Goal: Task Accomplishment & Management: Complete application form

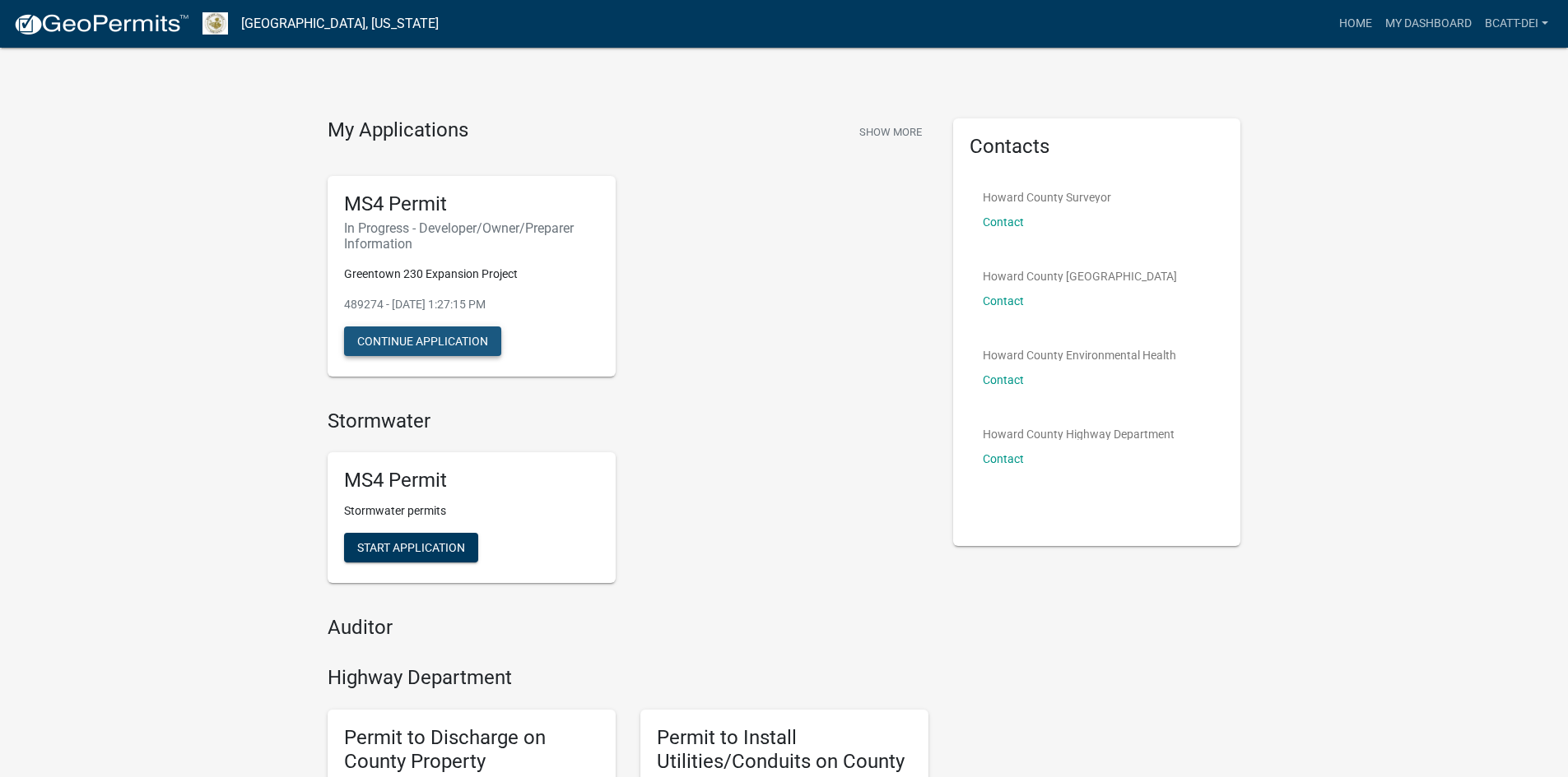
click at [408, 329] on button "Continue Application" at bounding box center [422, 341] width 157 height 30
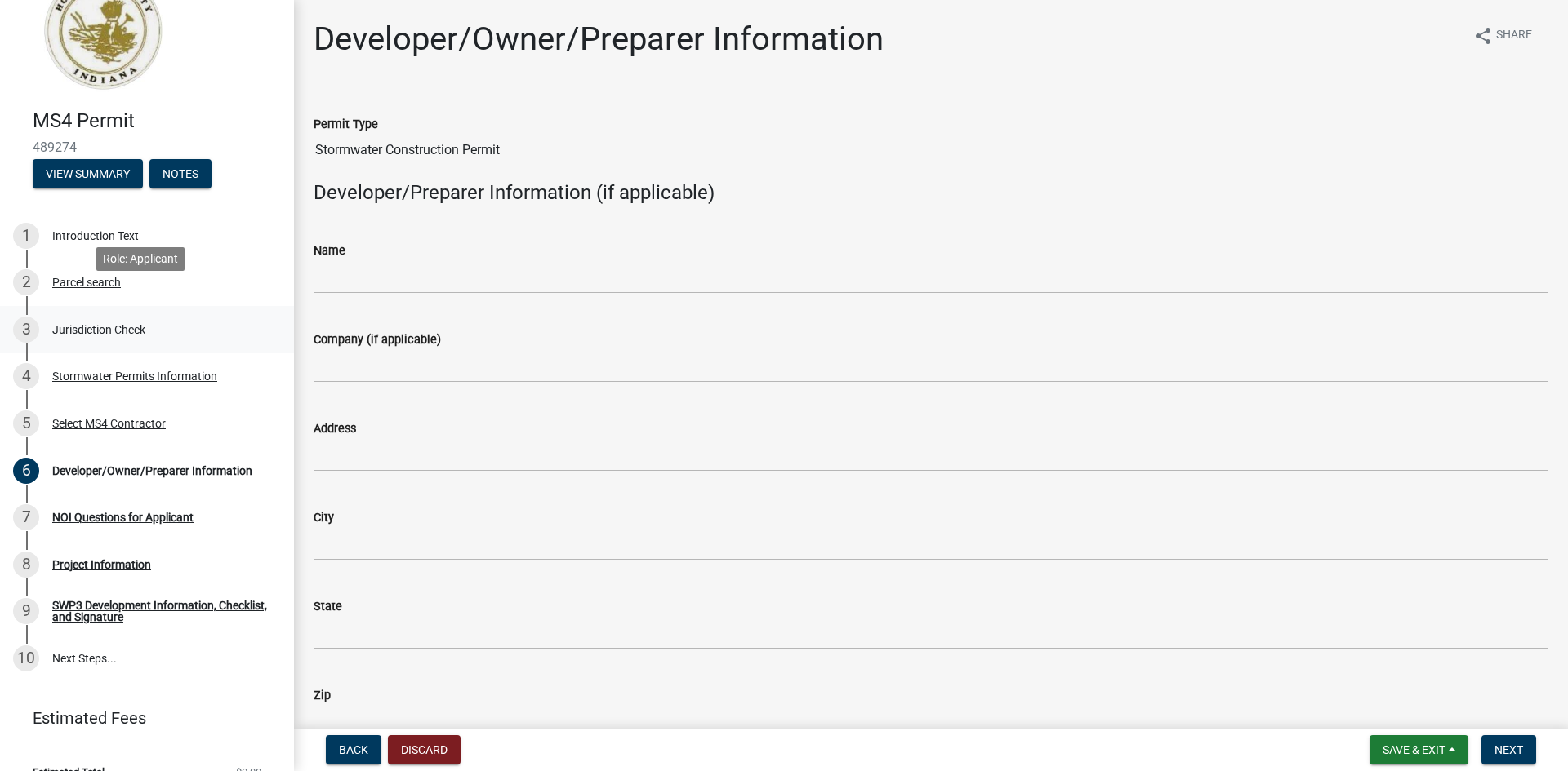
scroll to position [74, 0]
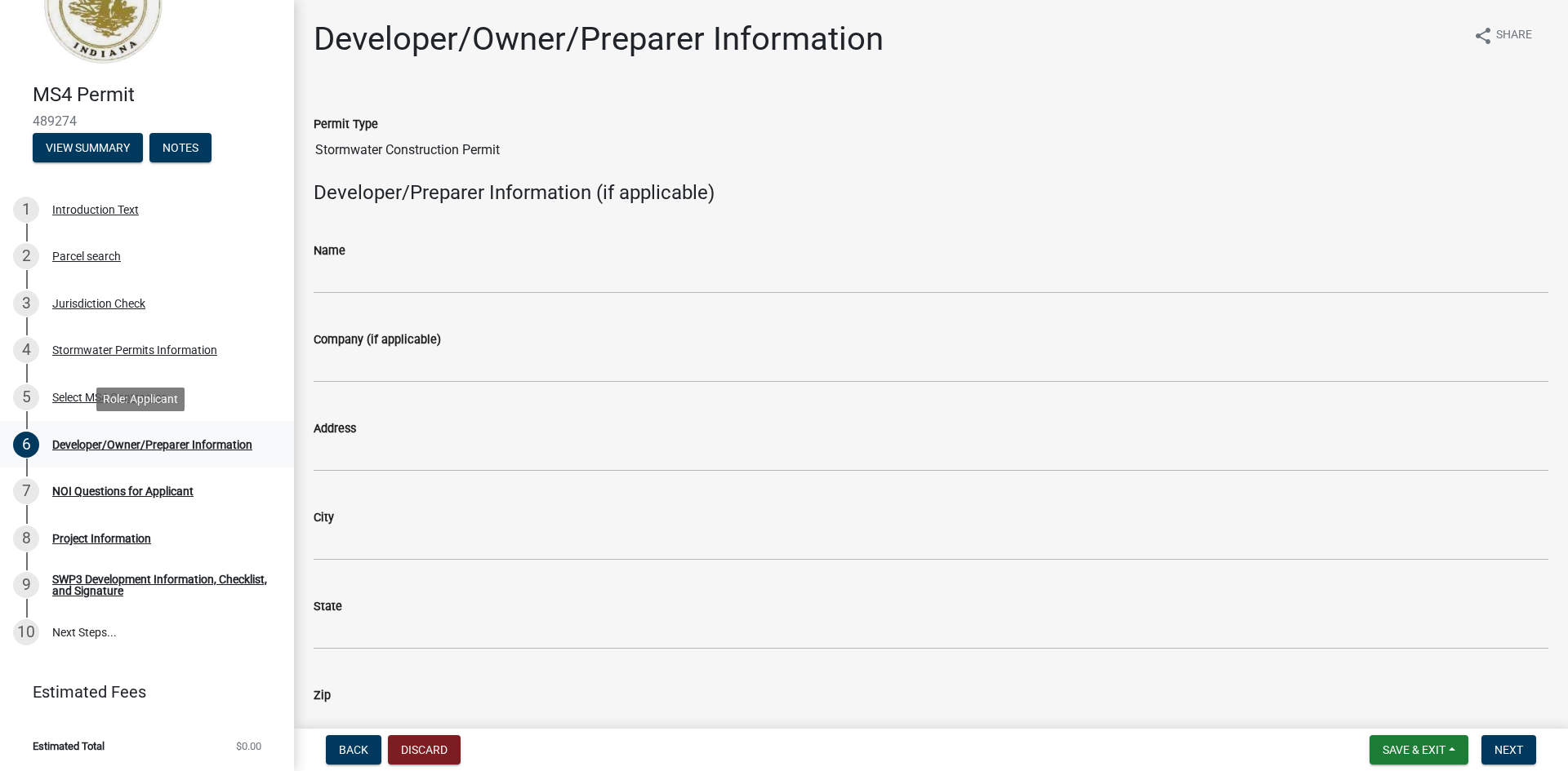
click at [144, 453] on div "6 Developer/Owner/Preparer Information" at bounding box center [141, 445] width 255 height 26
click at [184, 143] on button "Notes" at bounding box center [181, 147] width 62 height 29
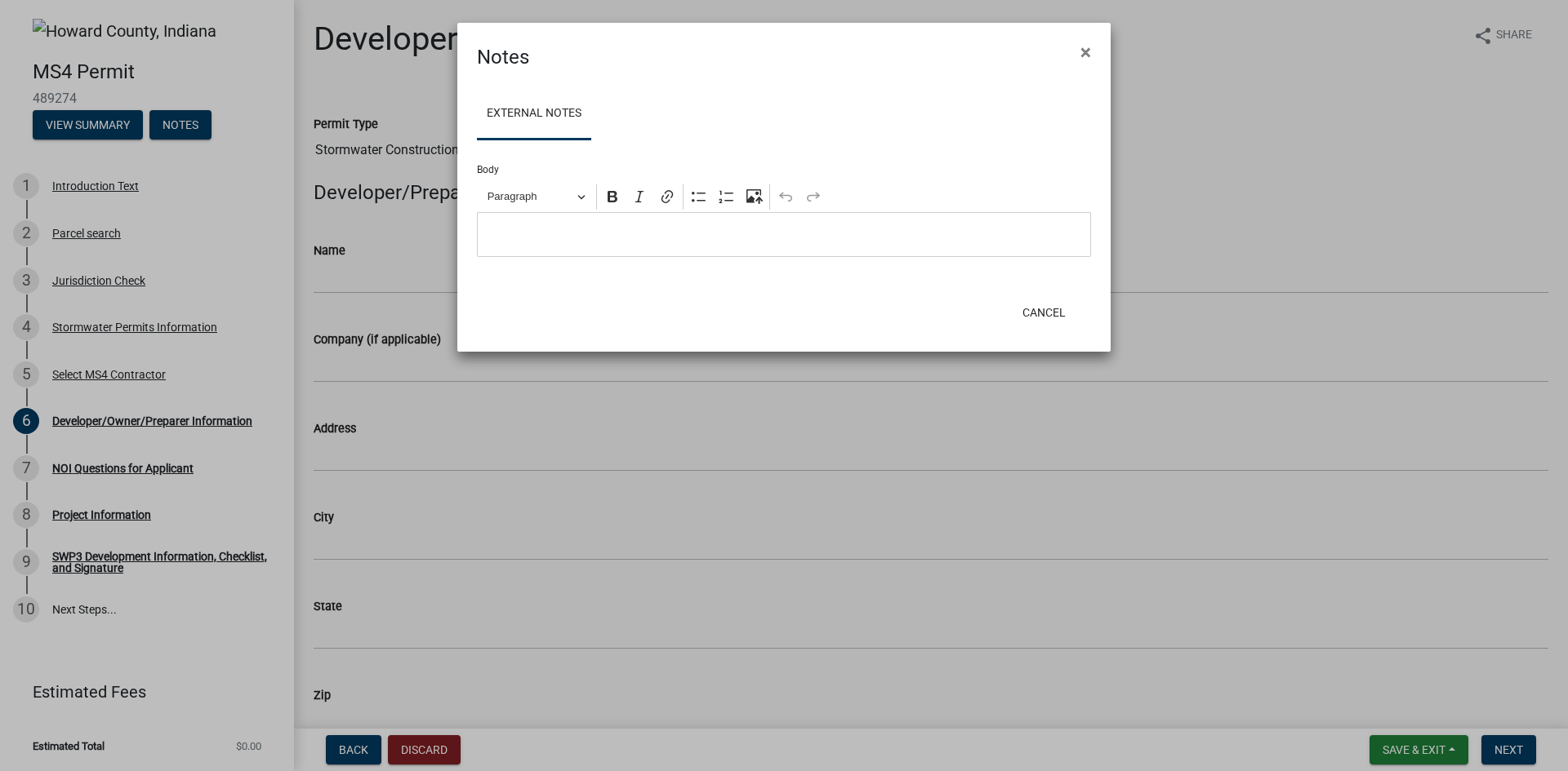
scroll to position [0, 0]
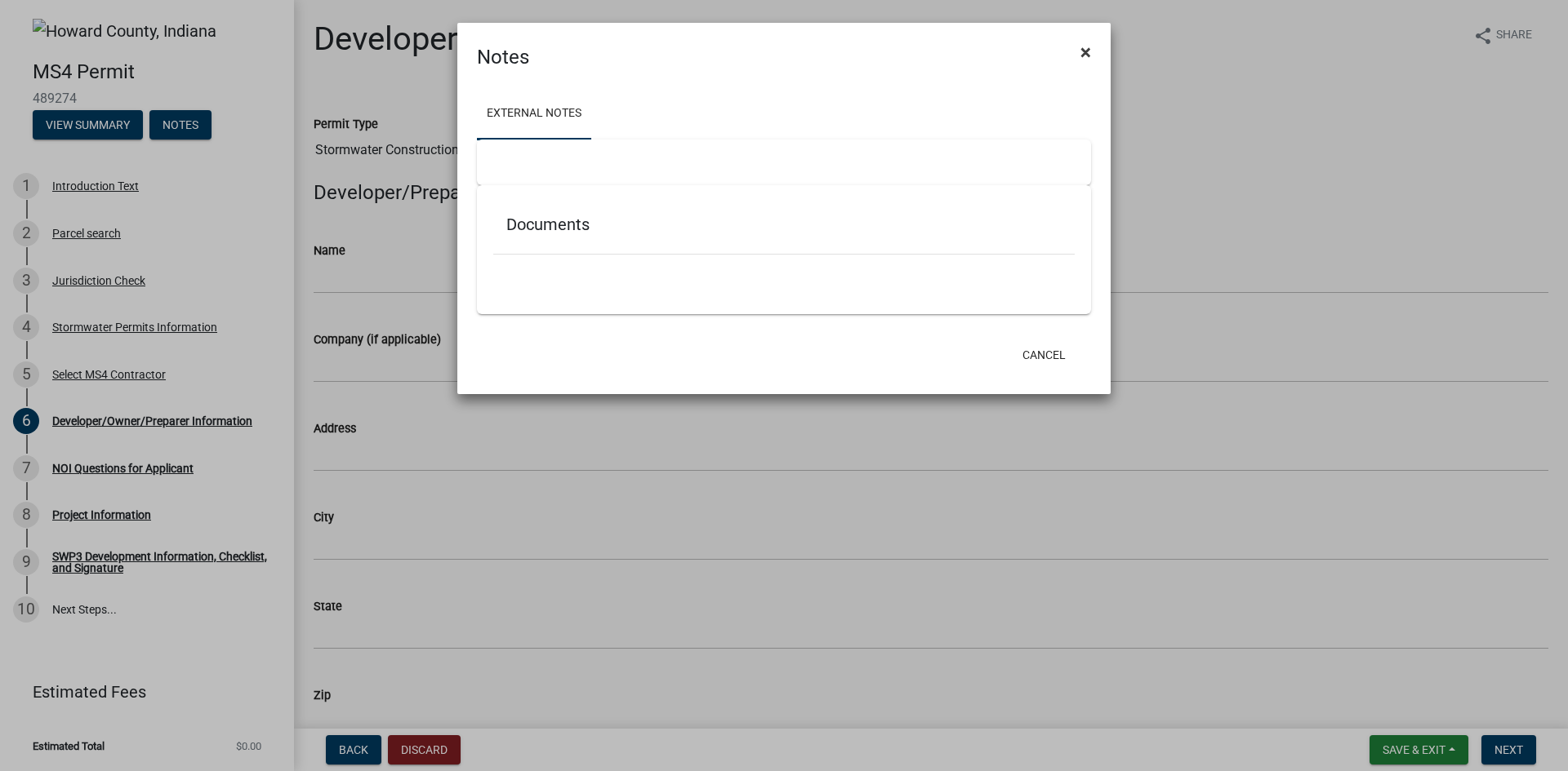
click at [1094, 54] on button "×" at bounding box center [1085, 52] width 37 height 45
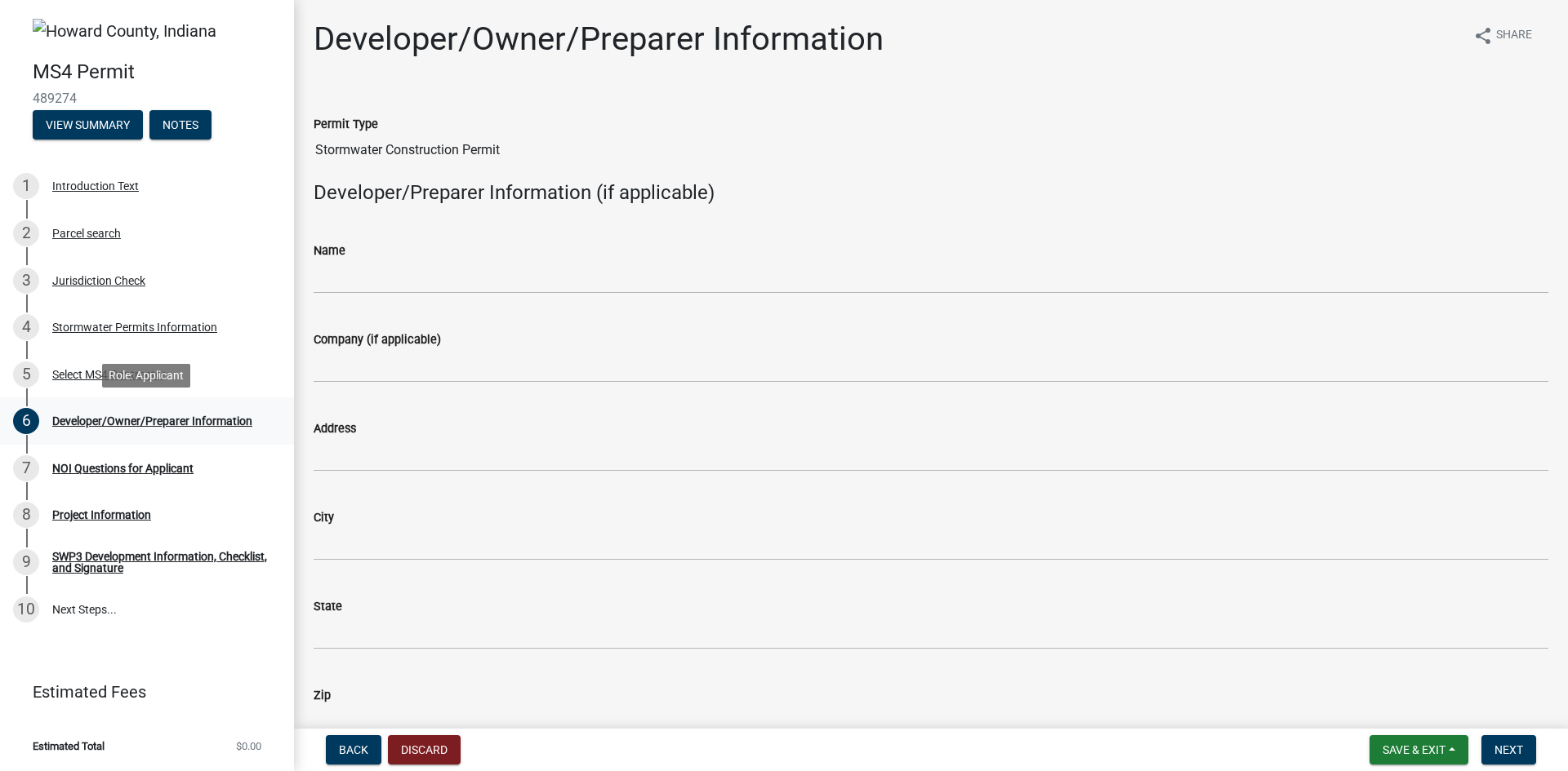
click at [152, 425] on div "Developer/Owner/Preparer Information" at bounding box center [152, 421] width 200 height 11
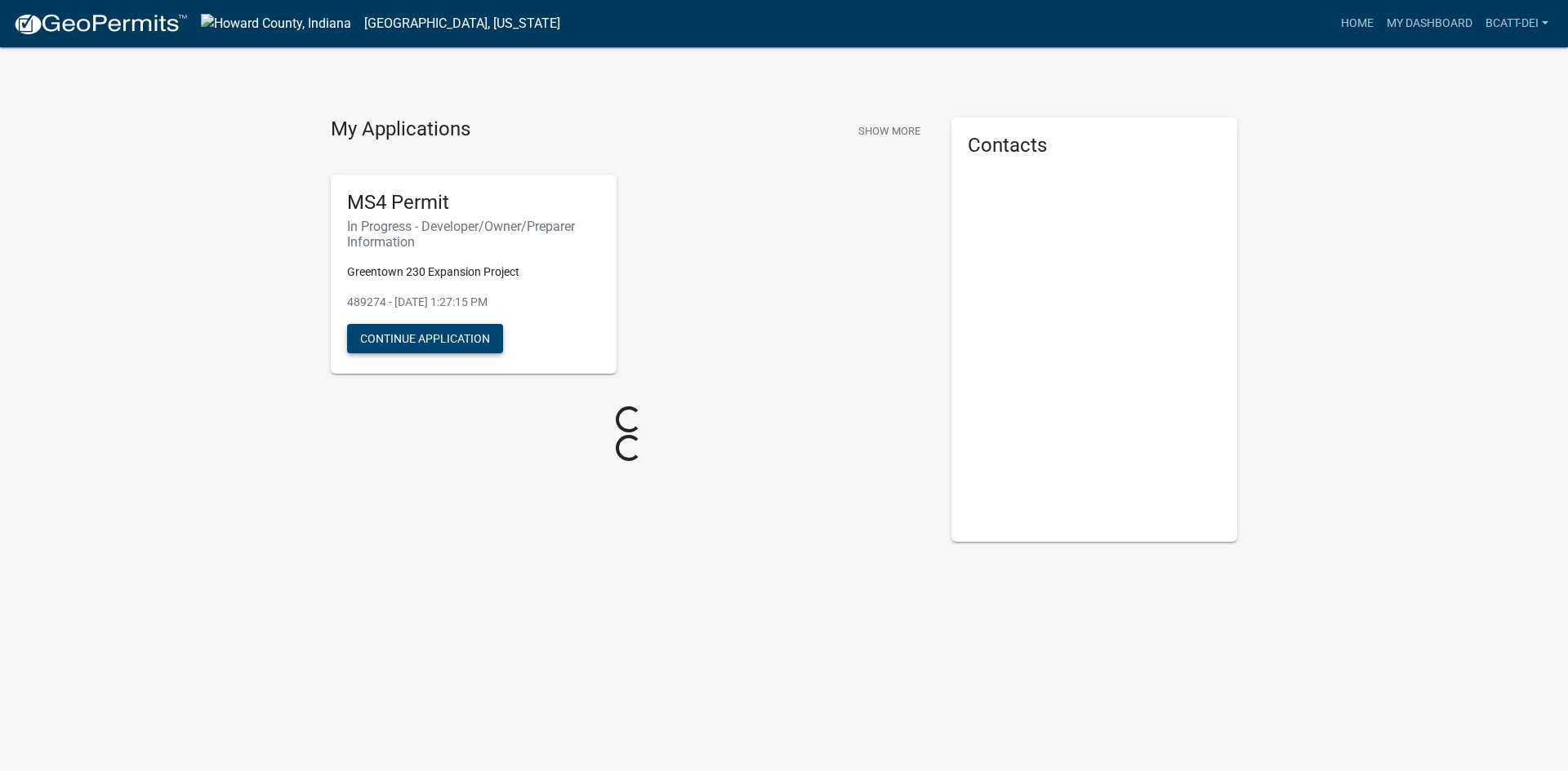
click at [428, 336] on button "Continue Application" at bounding box center [424, 338] width 156 height 29
